Goal: Task Accomplishment & Management: Complete application form

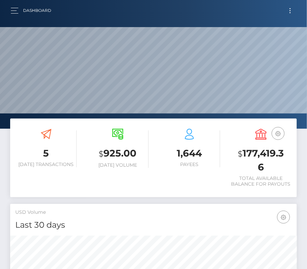
scroll to position [120, 138]
click at [288, 9] on button "Toggle navigation" at bounding box center [290, 10] width 13 height 9
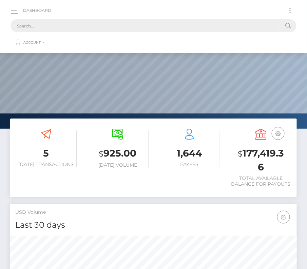
click at [155, 27] on input "text" at bounding box center [145, 25] width 268 height 13
paste input "7524"
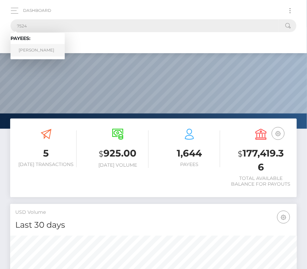
type input "7524"
click at [33, 45] on link "Neema Parvini" at bounding box center [38, 50] width 54 height 13
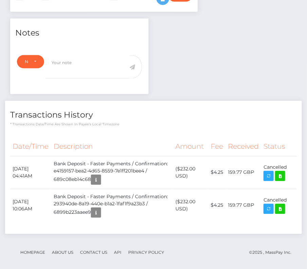
scroll to position [197, 0]
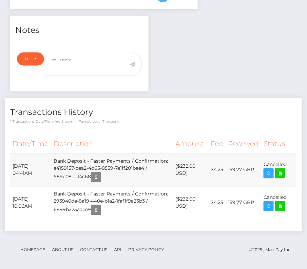
drag, startPoint x: 11, startPoint y: 162, endPoint x: 293, endPoint y: 166, distance: 281.7
click at [293, 166] on tr "August 13, 2025 04:41AM Bank Deposit - Faster Payments / Confirmation: e4159157…" at bounding box center [153, 170] width 286 height 33
copy tbody "August 13, 2025 04:41AM Bank Deposit - Faster Payments / Confirmation: e4159157…"
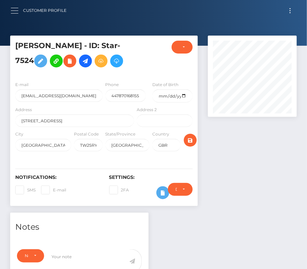
click at [16, 10] on button "button" at bounding box center [17, 10] width 13 height 9
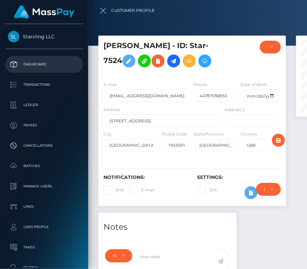
click at [33, 65] on p "Dashboard" at bounding box center [44, 64] width 73 height 10
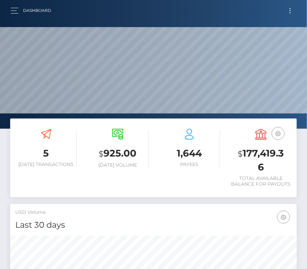
scroll to position [120, 138]
click at [16, 11] on span "button" at bounding box center [14, 11] width 7 height 0
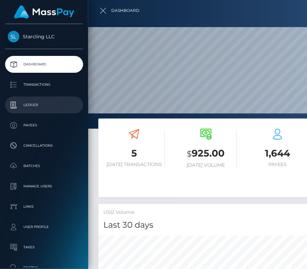
click at [30, 104] on p "Ledger" at bounding box center [44, 105] width 73 height 10
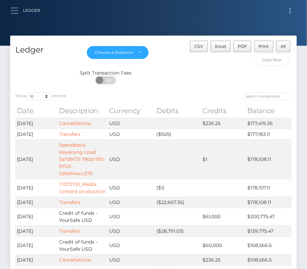
click at [15, 9] on button "button" at bounding box center [17, 10] width 13 height 9
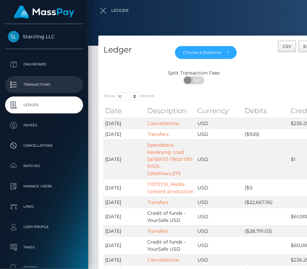
click at [32, 80] on p "Transactions" at bounding box center [44, 85] width 73 height 10
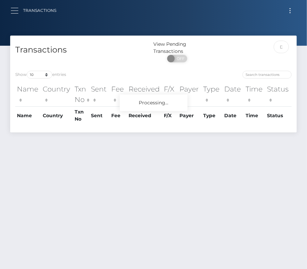
click at [16, 9] on button "button" at bounding box center [17, 10] width 13 height 9
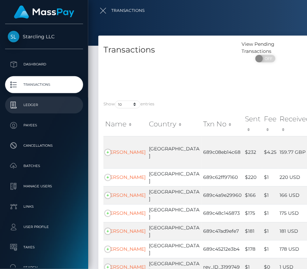
click at [41, 105] on p "Ledger" at bounding box center [44, 105] width 73 height 10
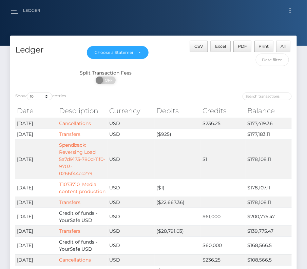
click at [289, 11] on button "Toggle navigation" at bounding box center [290, 10] width 13 height 9
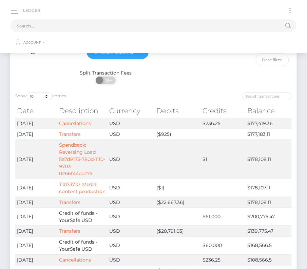
click at [289, 11] on button "Toggle navigation" at bounding box center [290, 10] width 13 height 9
click at [113, 23] on input "text" at bounding box center [145, 25] width 268 height 13
paste input "1563617"
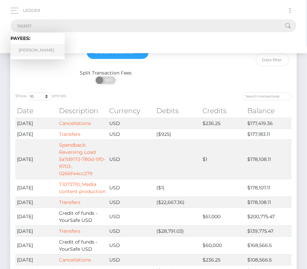
type input "1563617"
click at [33, 50] on link "Zachary P Tinsley" at bounding box center [38, 50] width 54 height 13
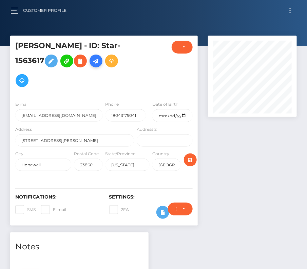
click at [96, 63] on icon at bounding box center [96, 61] width 8 height 8
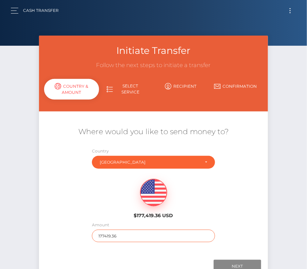
click at [108, 235] on input "177419.36" at bounding box center [153, 236] width 123 height 13
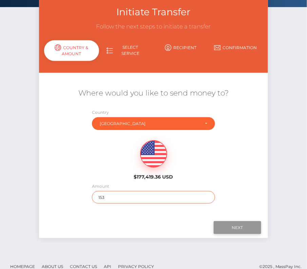
type input "153"
click at [228, 222] on input "Next" at bounding box center [237, 227] width 47 height 13
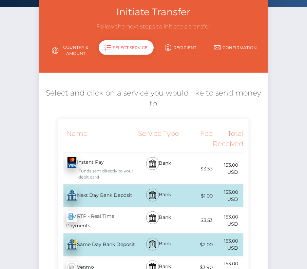
click at [108, 198] on div "Next Day Bank Deposit - USD" at bounding box center [96, 195] width 77 height 19
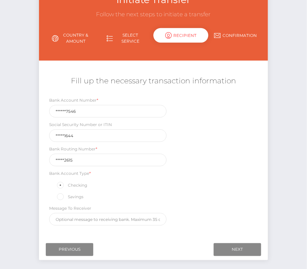
scroll to position [80, 0]
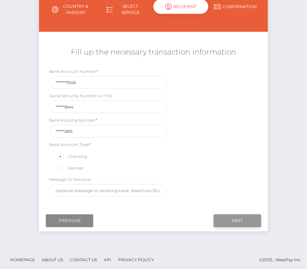
click at [248, 216] on input "Next" at bounding box center [237, 221] width 47 height 13
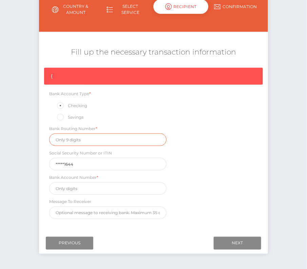
click at [76, 141] on input "text" at bounding box center [107, 140] width 117 height 13
paste input "251082615"
type input "251082615"
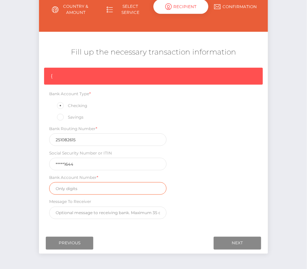
click at [84, 190] on input "text" at bounding box center [107, 188] width 117 height 13
paste input "4002227546"
type input "4002227546"
click at [207, 193] on div "{ Bank Account Type * Checking Savings Bank Routing Number * 251082615 Social S…" at bounding box center [153, 145] width 228 height 155
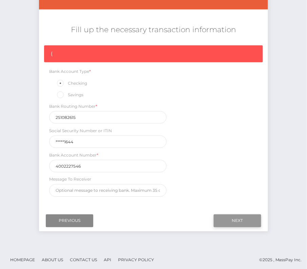
click at [226, 216] on input "Next" at bounding box center [237, 221] width 47 height 13
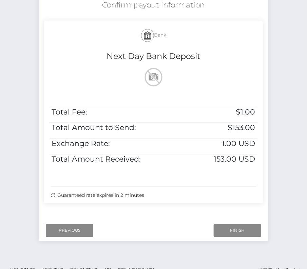
scroll to position [138, 0]
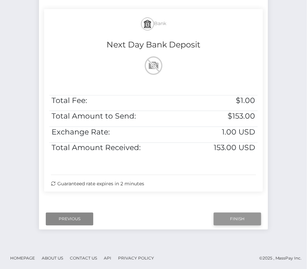
click at [244, 215] on input "Finish" at bounding box center [237, 219] width 47 height 13
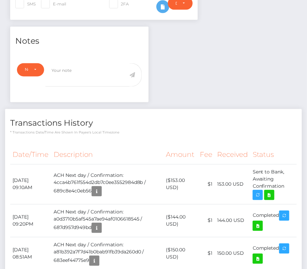
scroll to position [81, 89]
drag, startPoint x: 13, startPoint y: 177, endPoint x: 293, endPoint y: 185, distance: 280.1
click at [293, 185] on tr "August 13, 2025 09:10AM ACH Next day / Confirmation: 4cca4b761f554d2db7c0ee3552…" at bounding box center [153, 184] width 286 height 40
copy tr "August 13, 2025 09:10AM ACH Next day / Confirmation: 4cca4b761f554d2db7c0ee3552…"
click at [193, 133] on p "* Transactions date/time are shown in payee's local timezone" at bounding box center [153, 132] width 286 height 5
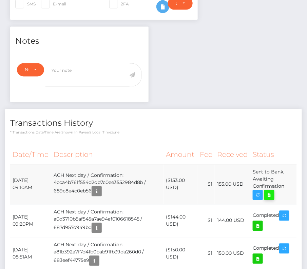
click at [273, 192] on icon at bounding box center [269, 195] width 8 height 8
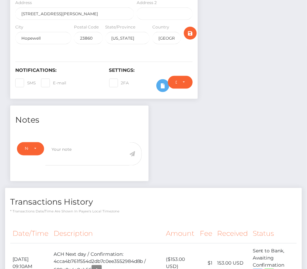
scroll to position [0, 0]
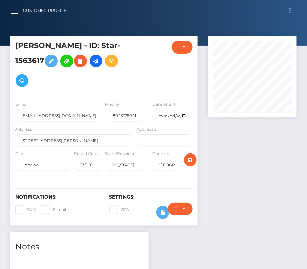
click at [288, 12] on button "Toggle navigation" at bounding box center [290, 10] width 13 height 9
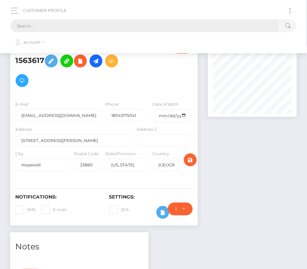
click at [199, 27] on input "text" at bounding box center [145, 25] width 268 height 13
paste input "2078417"
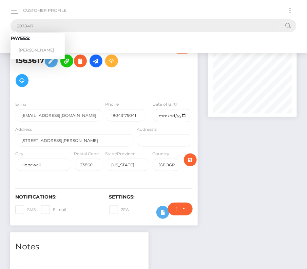
type input "2078417"
click at [46, 47] on link "Matthew D Morse" at bounding box center [38, 50] width 54 height 13
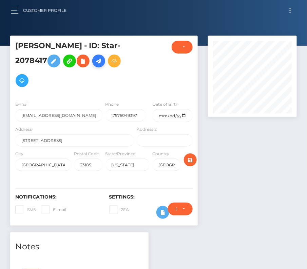
click at [101, 60] on icon at bounding box center [99, 61] width 8 height 8
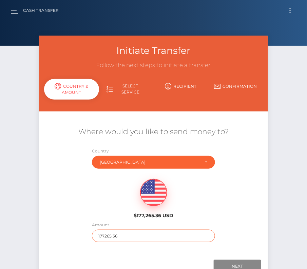
click at [108, 236] on input "177265.36" at bounding box center [153, 236] width 123 height 13
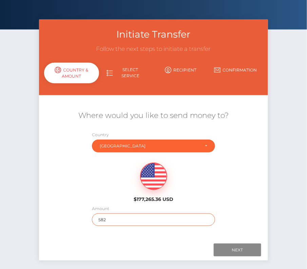
scroll to position [18, 0]
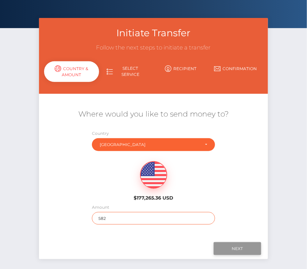
type input "582"
click at [241, 245] on input "Next" at bounding box center [237, 248] width 47 height 13
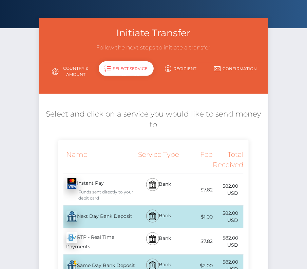
click at [92, 215] on div "Next Day Bank Deposit - USD" at bounding box center [96, 216] width 77 height 19
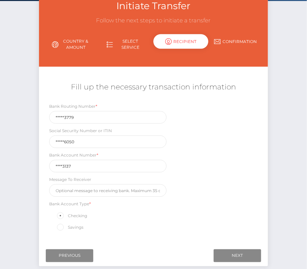
scroll to position [51, 0]
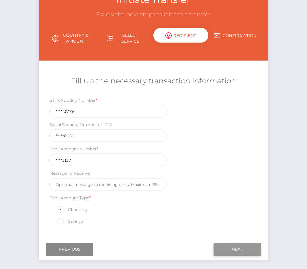
click at [241, 246] on input "Next" at bounding box center [237, 249] width 47 height 13
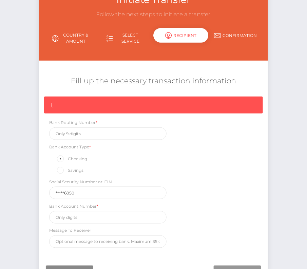
scroll to position [57, 0]
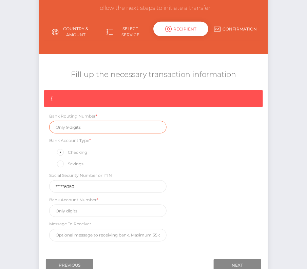
click at [64, 125] on input "text" at bounding box center [107, 127] width 117 height 13
paste input "051403779"
type input "051403779"
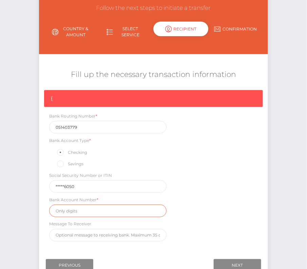
click at [66, 211] on input "text" at bounding box center [107, 211] width 117 height 13
paste input "64703137"
type input "64703137"
click at [200, 213] on div "{ Bank Routing Number * 051403779 Bank Account Type * Checking Savings Social S…" at bounding box center [153, 167] width 228 height 155
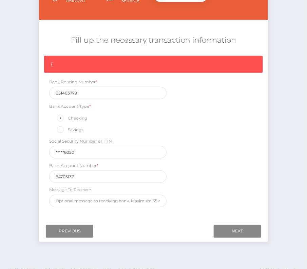
scroll to position [102, 0]
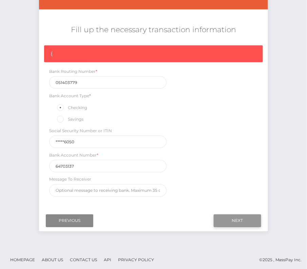
click at [235, 220] on input "Next" at bounding box center [237, 221] width 47 height 13
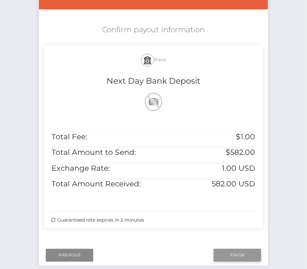
click at [232, 255] on input "Finish" at bounding box center [237, 255] width 47 height 13
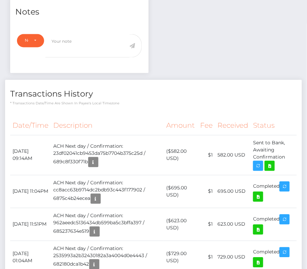
scroll to position [81, 89]
drag, startPoint x: 12, startPoint y: 148, endPoint x: 295, endPoint y: 159, distance: 282.9
click at [295, 159] on tr "[DATE] 09:14AM ACH Next day / Confirmation: 23df02041cb9453da75b7704b375c25d / …" at bounding box center [153, 155] width 286 height 40
copy tbody "[DATE] 09:14AM ACH Next day / Confirmation: 23df02041cb9453da75b7704b375c25d / …"
click at [270, 165] on icon at bounding box center [269, 166] width 8 height 8
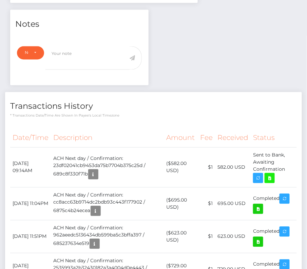
scroll to position [0, 0]
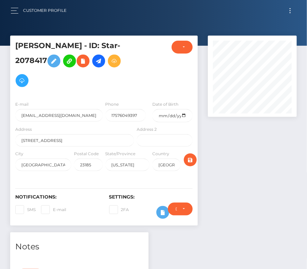
click at [286, 10] on button "Toggle navigation" at bounding box center [290, 10] width 13 height 9
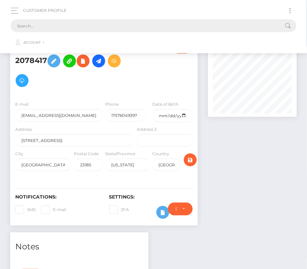
click at [119, 28] on input "text" at bounding box center [145, 25] width 268 height 13
paste input "147082"
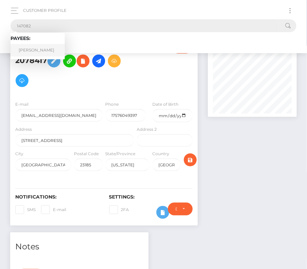
type input "147082"
click at [31, 53] on link "John Kegg" at bounding box center [38, 50] width 54 height 13
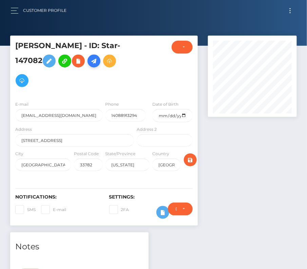
click at [90, 63] on icon at bounding box center [94, 61] width 8 height 8
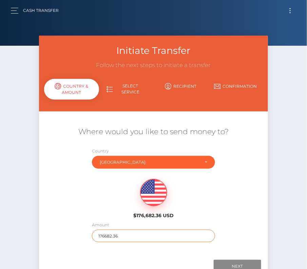
click at [115, 237] on input "176682.36" at bounding box center [153, 236] width 123 height 13
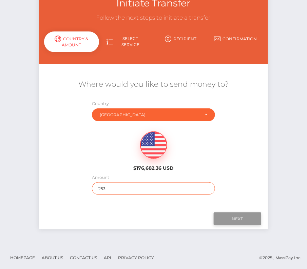
type input "253"
click at [231, 214] on input "Next" at bounding box center [237, 219] width 47 height 13
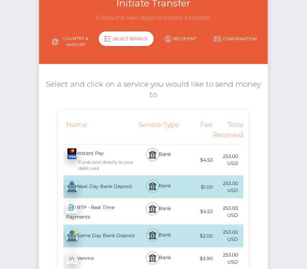
click at [119, 186] on div "Next Day Bank Deposit - USD" at bounding box center [96, 187] width 77 height 19
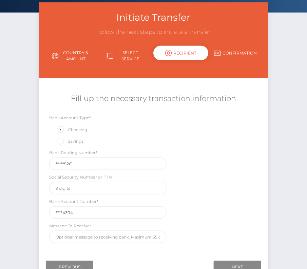
scroll to position [37, 0]
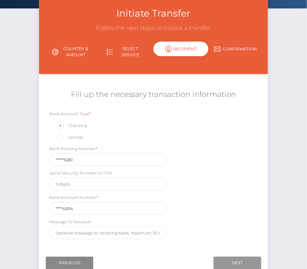
click at [235, 260] on input "Next" at bounding box center [237, 263] width 47 height 13
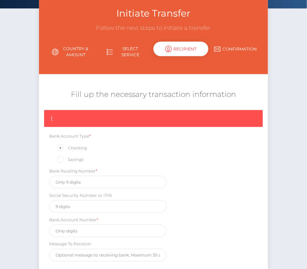
scroll to position [102, 0]
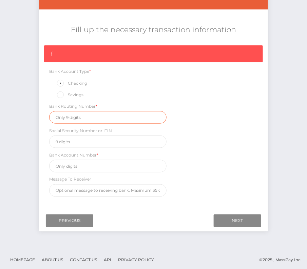
click at [78, 111] on input "text" at bounding box center [107, 117] width 117 height 13
paste input "321175261"
type input "321175261"
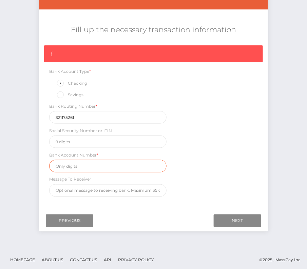
click at [68, 166] on input "text" at bounding box center [107, 166] width 117 height 13
paste input "74864304"
type input "74864304"
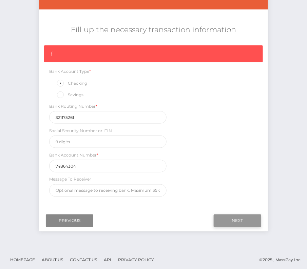
click at [235, 220] on input "Next" at bounding box center [237, 221] width 47 height 13
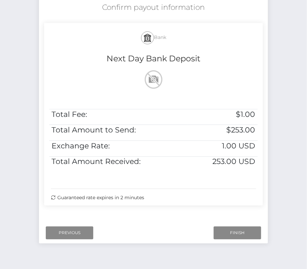
scroll to position [138, 0]
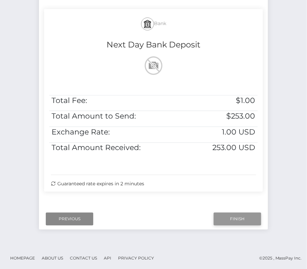
click at [248, 213] on input "Finish" at bounding box center [237, 219] width 47 height 13
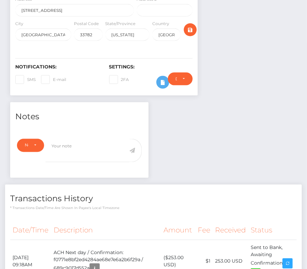
scroll to position [188, 0]
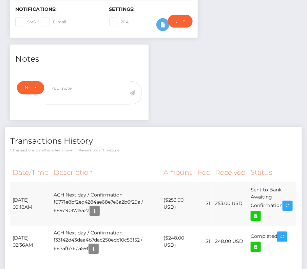
drag, startPoint x: 13, startPoint y: 177, endPoint x: 293, endPoint y: 184, distance: 279.4
click at [293, 184] on tr "August 13, 2025 09:18AM ACH Next day / Confirmation: f0771e8bf2ed4284ae68e7e6a2…" at bounding box center [153, 203] width 286 height 43
copy tr "August 13, 2025 09:18AM ACH Next day / Confirmation: f0771e8bf2ed4284ae68e7e6a2…"
click at [260, 212] on icon at bounding box center [255, 216] width 8 height 8
click at [0, 0] on div "John Kegg - ID: Star-147082" at bounding box center [153, 79] width 307 height 463
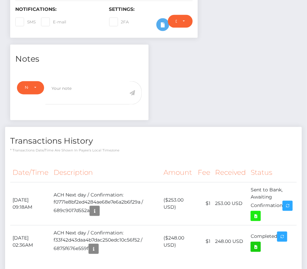
scroll to position [0, 0]
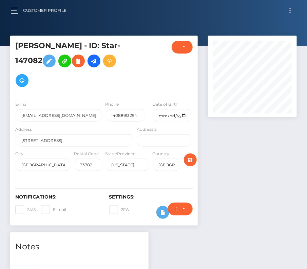
click at [288, 13] on button "Toggle navigation" at bounding box center [290, 10] width 13 height 9
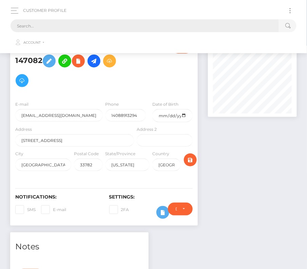
click at [146, 24] on input "text" at bounding box center [145, 25] width 268 height 13
paste input "366492"
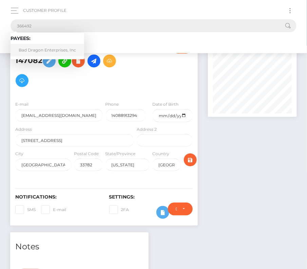
type input "366492"
click at [37, 48] on link "Bad Dragon Enterprises, Inc" at bounding box center [48, 50] width 74 height 13
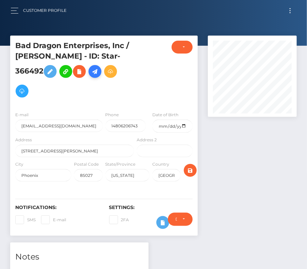
click at [91, 73] on icon at bounding box center [95, 71] width 8 height 8
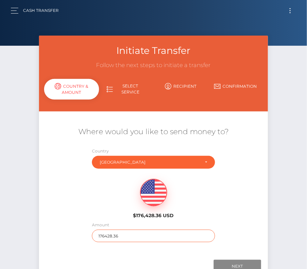
click at [127, 236] on input "176428.36" at bounding box center [153, 236] width 123 height 13
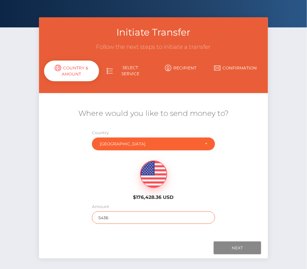
scroll to position [38, 0]
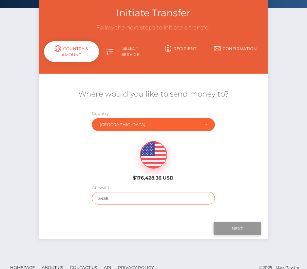
type input "5436"
click at [232, 226] on input "Next" at bounding box center [237, 228] width 47 height 13
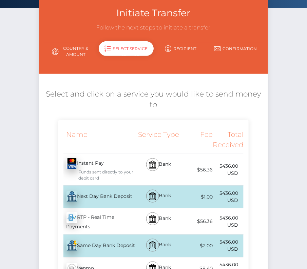
click at [91, 201] on div "Next Day Bank Deposit - USD" at bounding box center [96, 196] width 77 height 19
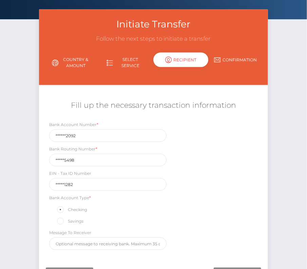
scroll to position [35, 0]
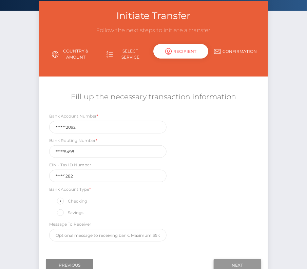
click at [227, 261] on input "Next" at bounding box center [237, 265] width 47 height 13
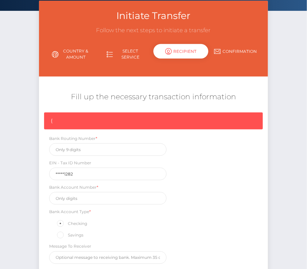
scroll to position [102, 0]
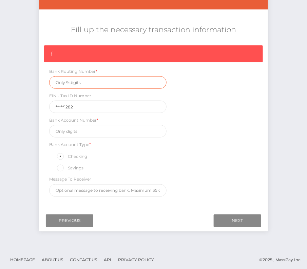
click at [76, 82] on input "text" at bounding box center [107, 82] width 117 height 13
paste input "122105498"
type input "122105498"
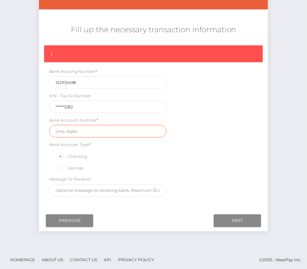
click at [90, 130] on input "text" at bounding box center [107, 131] width 117 height 13
paste input "0003432092"
type input "0003432092"
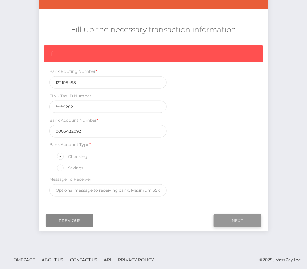
click at [236, 217] on input "Next" at bounding box center [237, 221] width 47 height 13
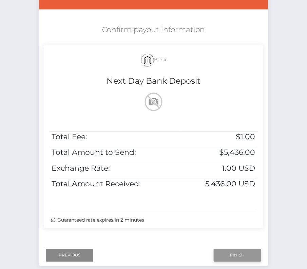
click at [228, 255] on input "Finish" at bounding box center [237, 255] width 47 height 13
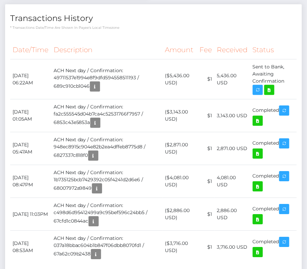
scroll to position [255, 0]
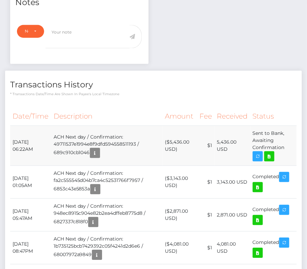
drag, startPoint x: 10, startPoint y: 117, endPoint x: 283, endPoint y: 125, distance: 273.3
click at [283, 126] on tr "[DATE] 06:22AM ACH Next day / Confirmation: 49711537e1994e8f9dfd594558511193 / …" at bounding box center [153, 146] width 286 height 40
drag, startPoint x: 290, startPoint y: 127, endPoint x: 11, endPoint y: 121, distance: 279.3
click at [11, 126] on tr "[DATE] 06:22AM ACH Next day / Confirmation: 49711537e1994e8f9dfd594558511193 / …" at bounding box center [153, 146] width 286 height 40
copy tr "[DATE] 06:22AM ACH Next day / Confirmation: 49711537e1994e8f9dfd594558511193 / …"
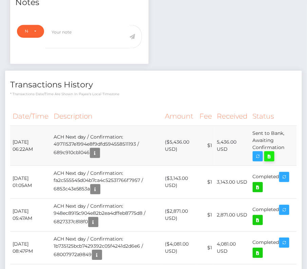
click at [269, 153] on icon at bounding box center [269, 157] width 8 height 8
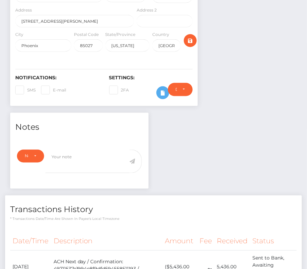
scroll to position [0, 0]
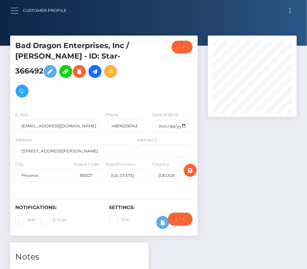
click at [16, 12] on button "button" at bounding box center [17, 10] width 13 height 9
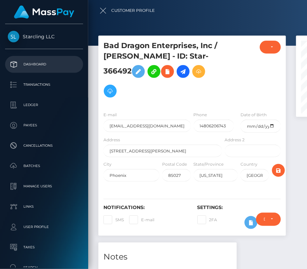
click at [35, 62] on p "Dashboard" at bounding box center [44, 64] width 73 height 10
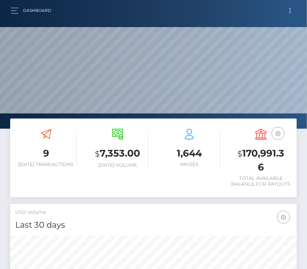
scroll to position [120, 138]
